Goal: Information Seeking & Learning: Find specific fact

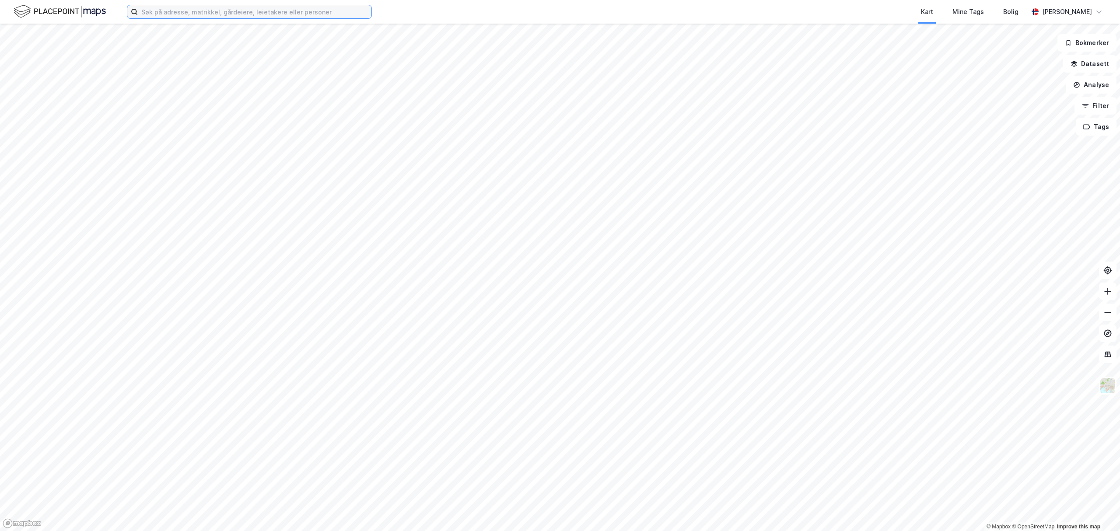
click at [270, 8] on input at bounding box center [255, 11] width 234 height 13
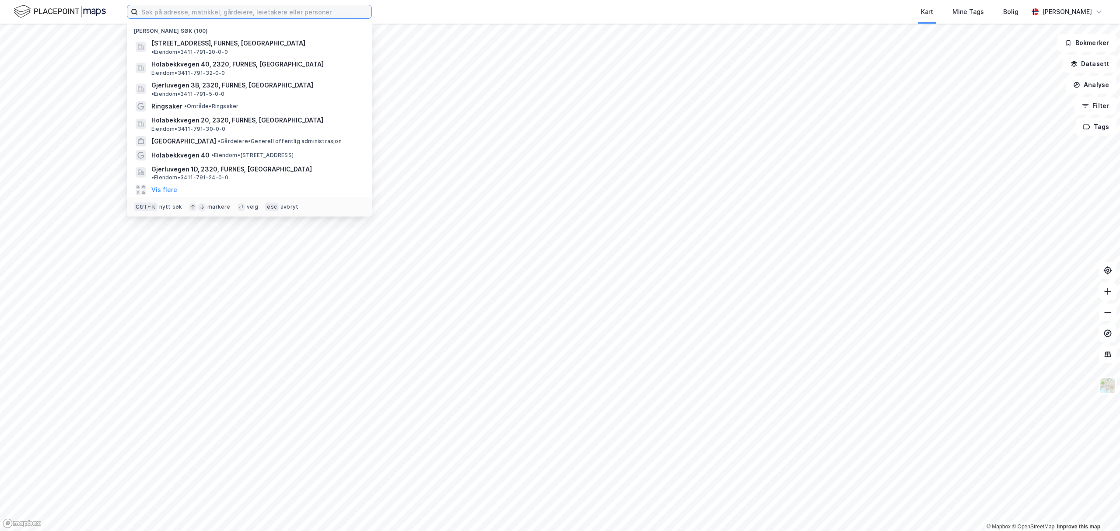
paste input "Krokstadskogen II AS"
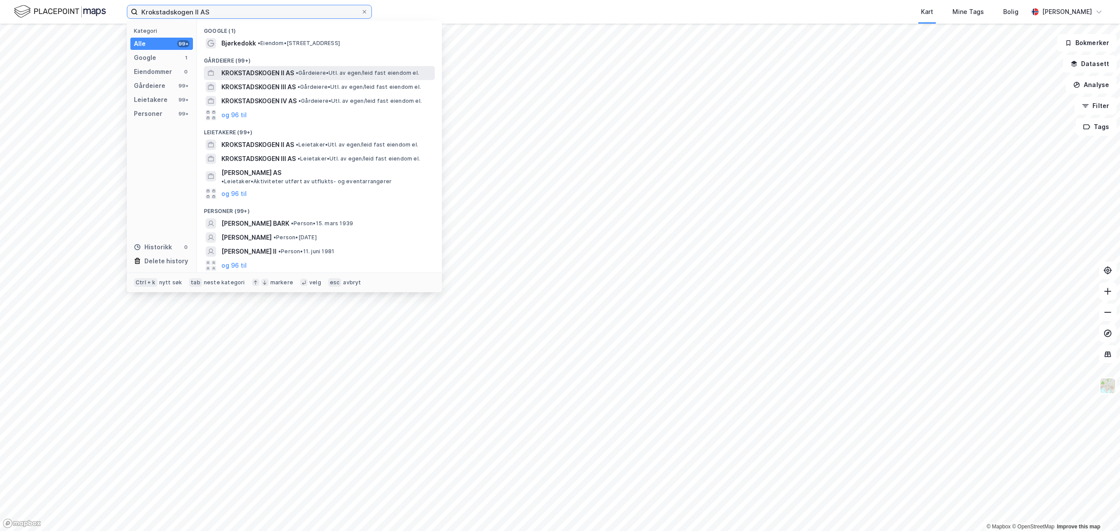
type input "Krokstadskogen II AS"
click at [268, 72] on span "KROKSTADSKOGEN II AS" at bounding box center [257, 73] width 73 height 11
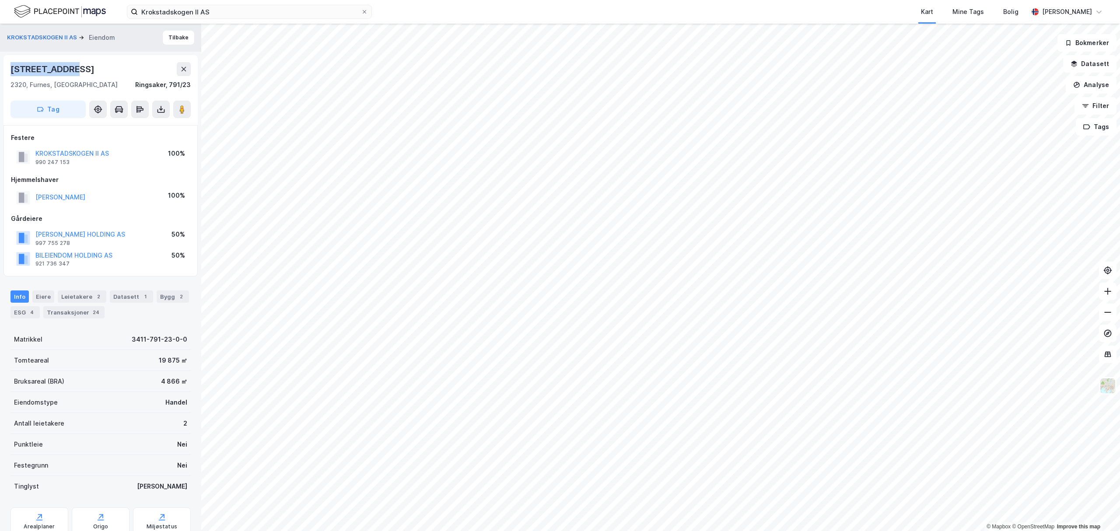
drag, startPoint x: 9, startPoint y: 72, endPoint x: 81, endPoint y: 74, distance: 72.2
click at [81, 74] on div "[STREET_ADDRESS], [GEOGRAPHIC_DATA], Innlandet [GEOGRAPHIC_DATA], 791/23 Tag" at bounding box center [101, 90] width 194 height 70
copy div "[STREET_ADDRESS]"
